Goal: Task Accomplishment & Management: Use online tool/utility

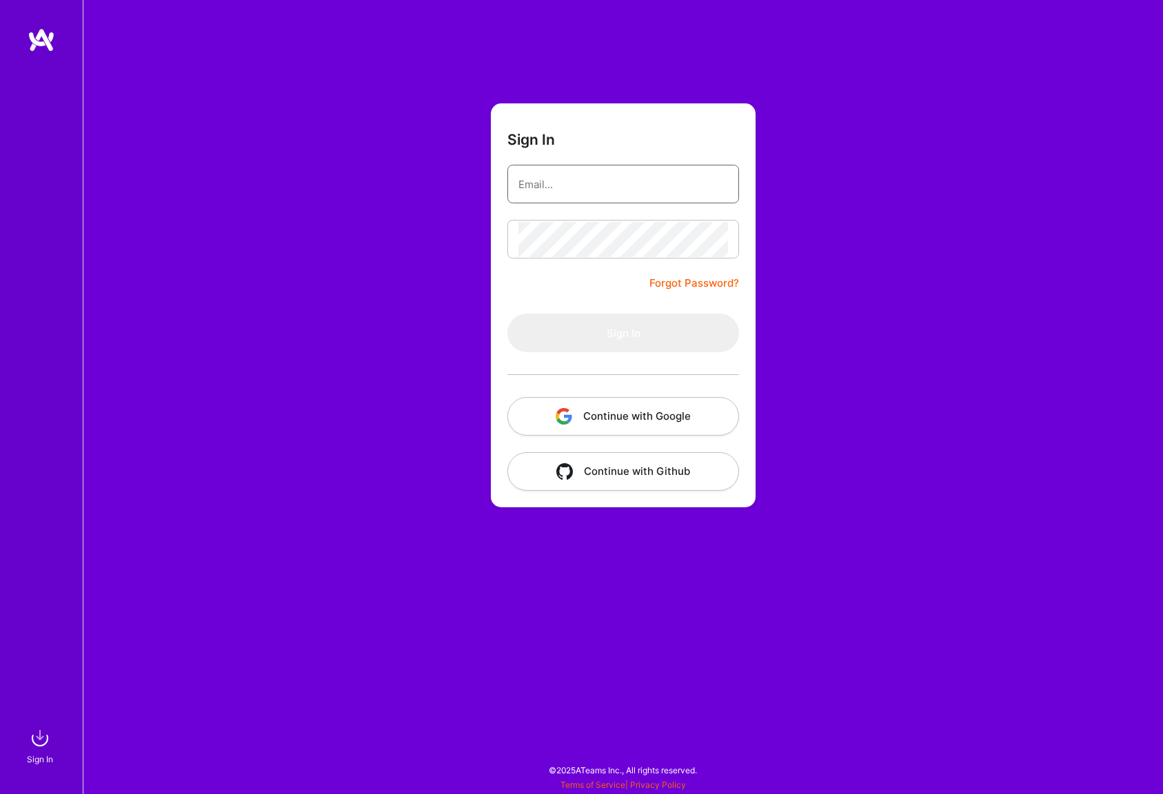
type input "[EMAIL_ADDRESS][DOMAIN_NAME]"
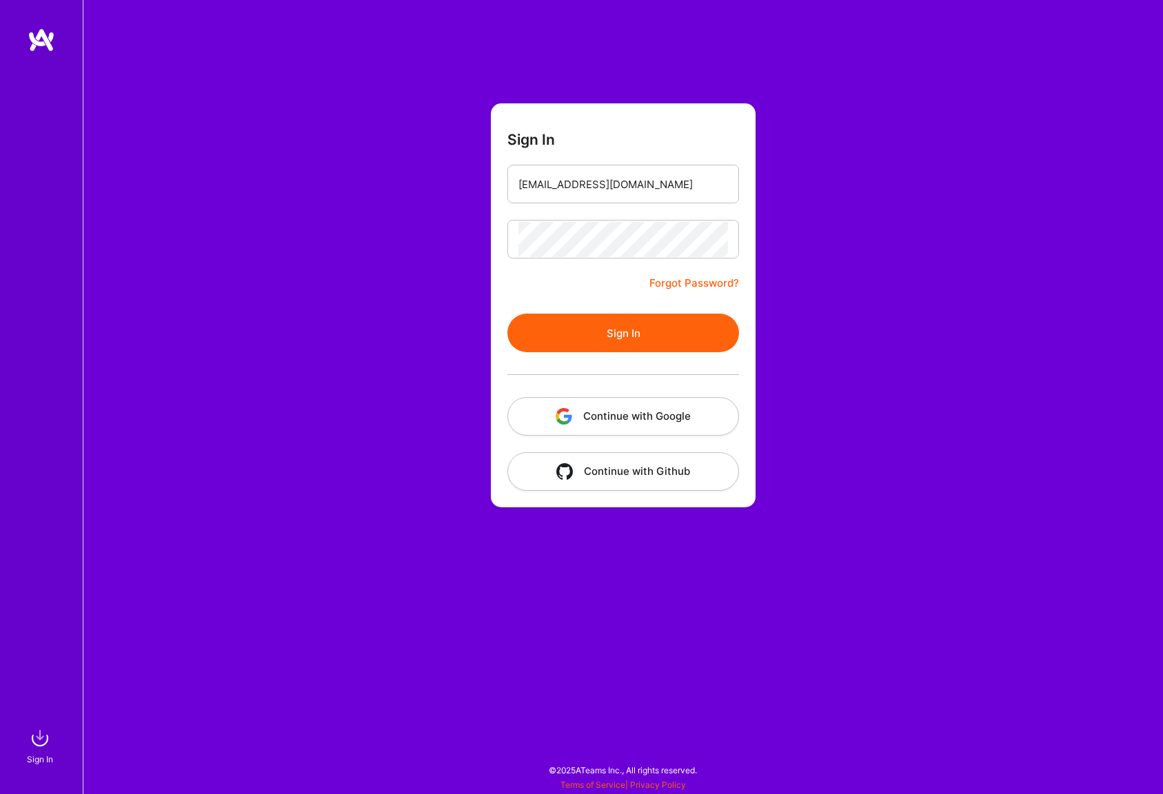
click at [592, 281] on form "Sign In [EMAIL_ADDRESS][DOMAIN_NAME] Forgot Password? Sign In Continue with Goo…" at bounding box center [623, 305] width 265 height 404
click at [603, 341] on button "Sign In" at bounding box center [623, 333] width 232 height 39
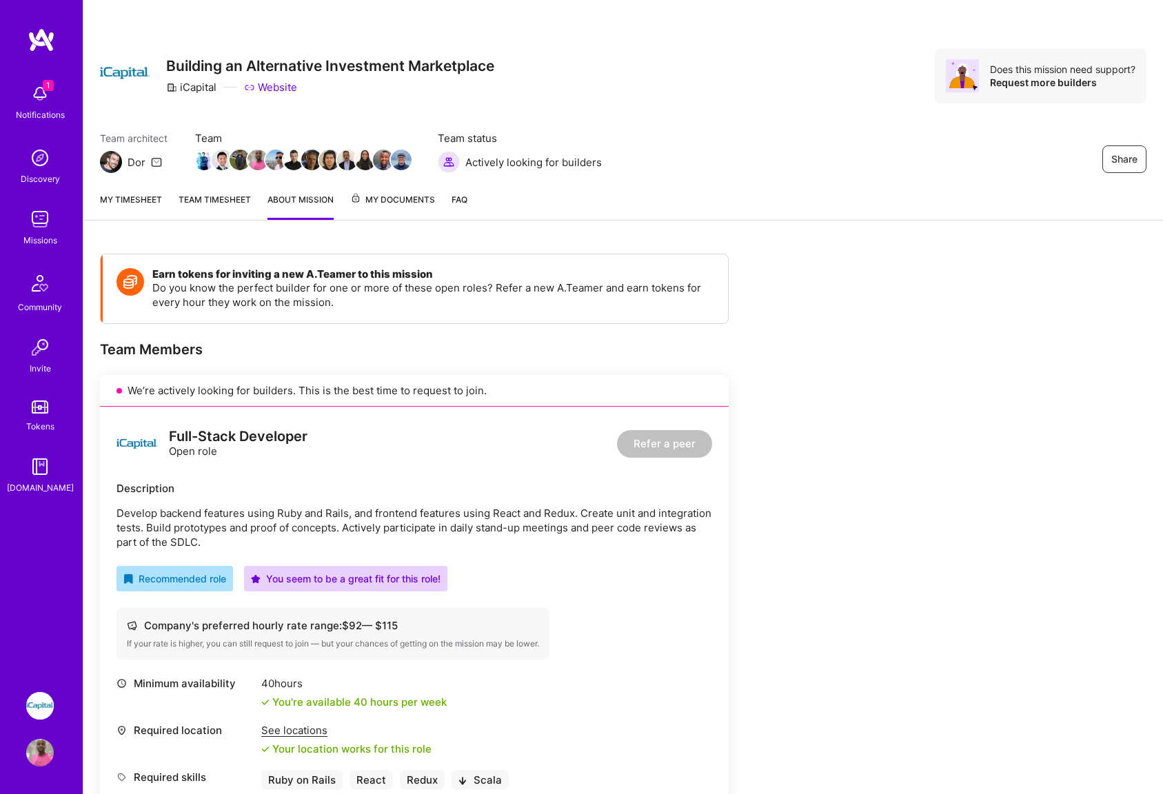
click at [152, 199] on link "My timesheet" at bounding box center [131, 206] width 62 height 28
